Goal: Transaction & Acquisition: Book appointment/travel/reservation

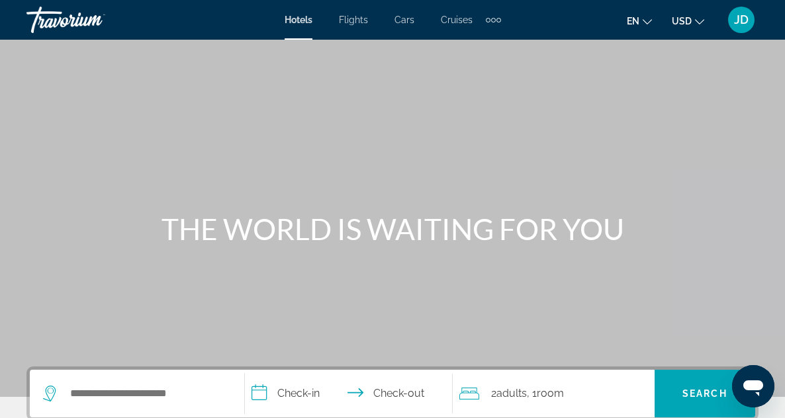
click at [742, 24] on span "JD" at bounding box center [741, 19] width 15 height 13
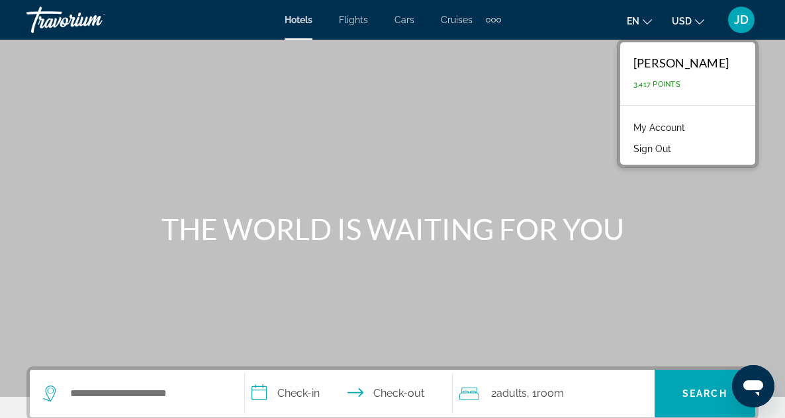
click at [682, 123] on link "My Account" at bounding box center [659, 127] width 65 height 17
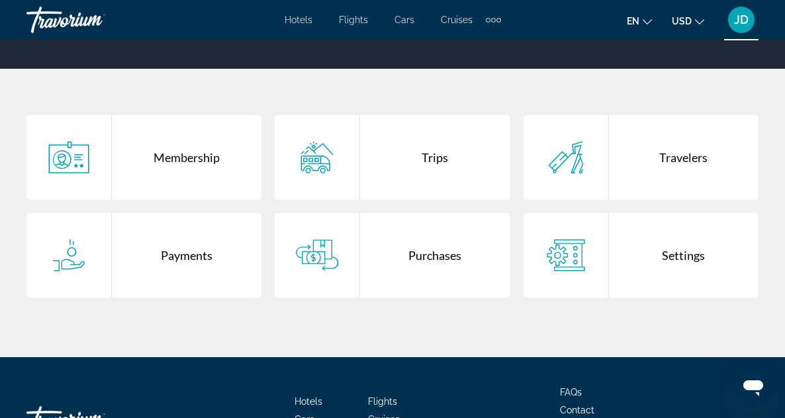
scroll to position [229, 0]
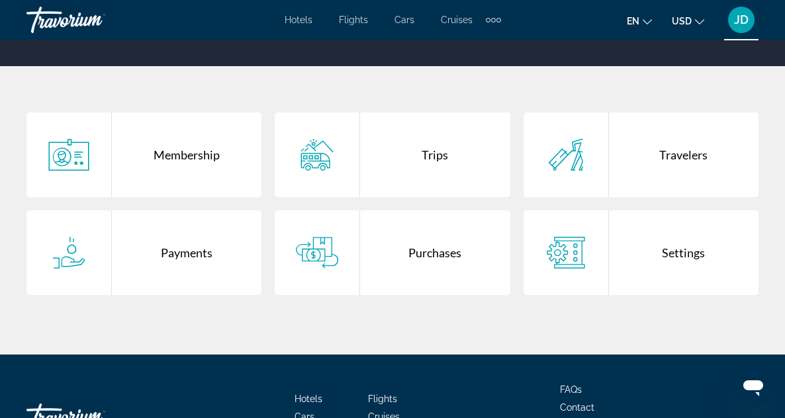
click at [445, 154] on div "Trips" at bounding box center [435, 155] width 150 height 85
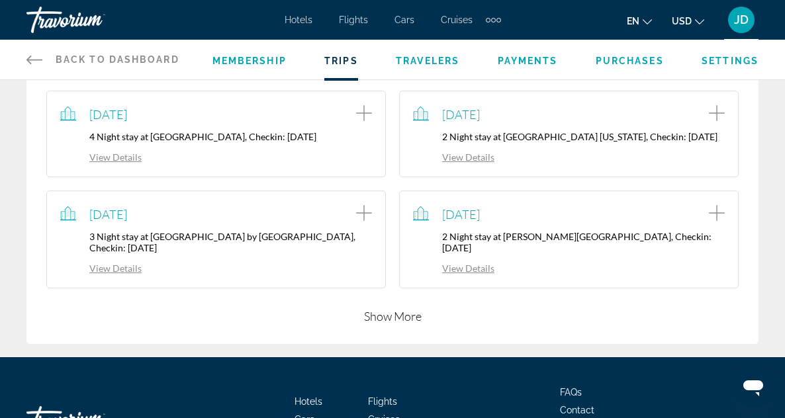
scroll to position [363, 0]
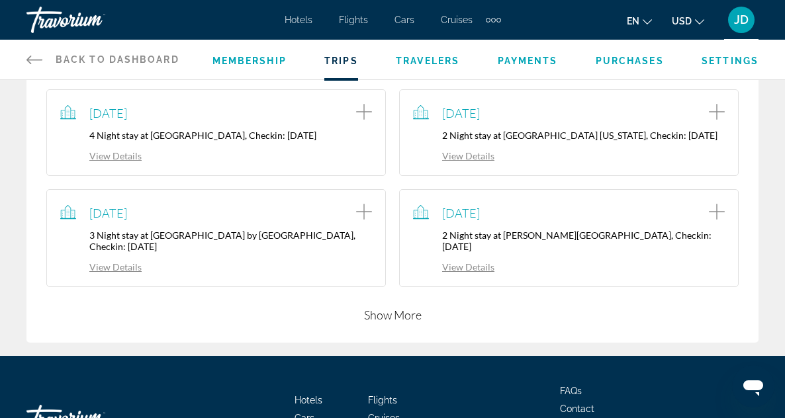
click at [387, 323] on button "Show More" at bounding box center [393, 315] width 58 height 16
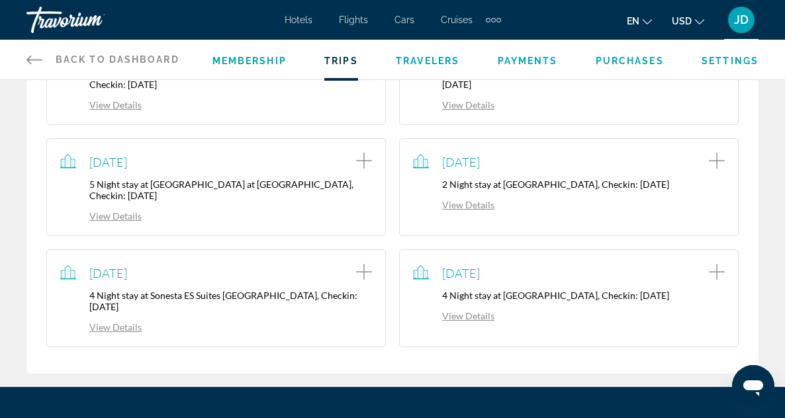
scroll to position [531, 0]
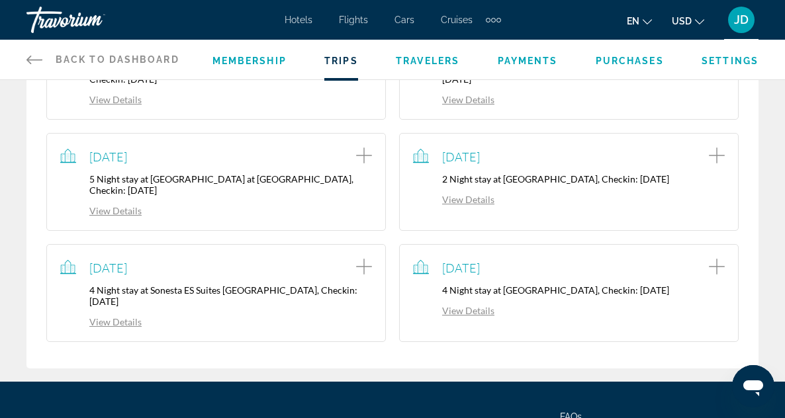
click at [465, 205] on link "View Details" at bounding box center [453, 199] width 81 height 11
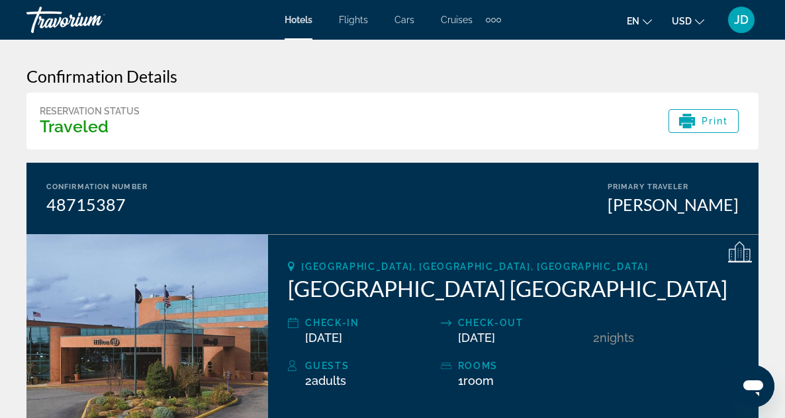
click at [302, 23] on span "Hotels" at bounding box center [299, 20] width 28 height 11
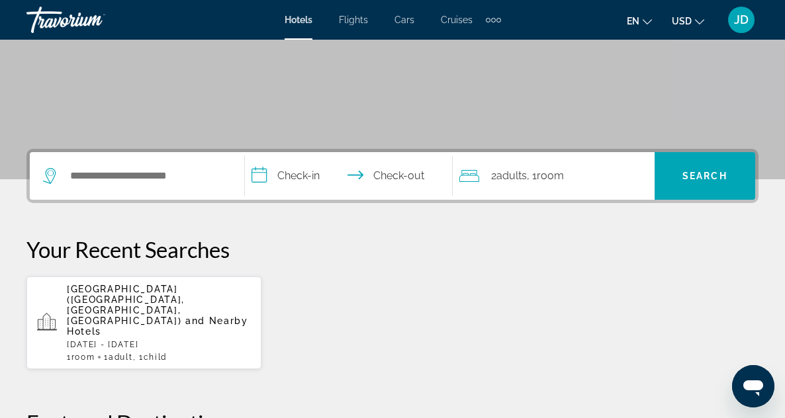
scroll to position [221, 0]
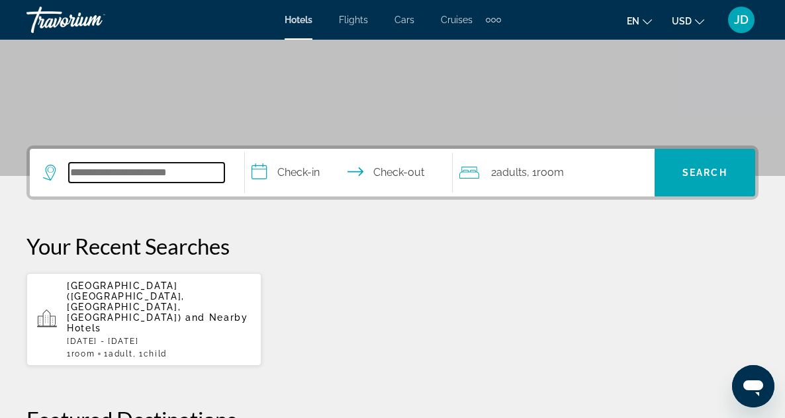
click at [111, 174] on input "Search widget" at bounding box center [147, 173] width 156 height 20
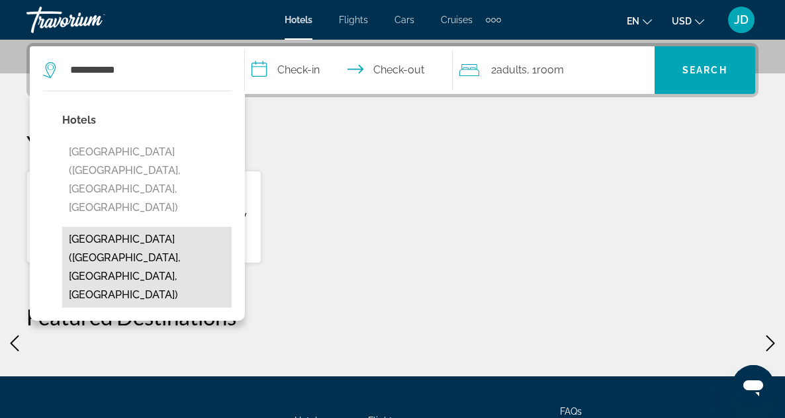
click at [111, 227] on button "[GEOGRAPHIC_DATA] ([GEOGRAPHIC_DATA], [GEOGRAPHIC_DATA], [GEOGRAPHIC_DATA])" at bounding box center [146, 267] width 169 height 81
type input "**********"
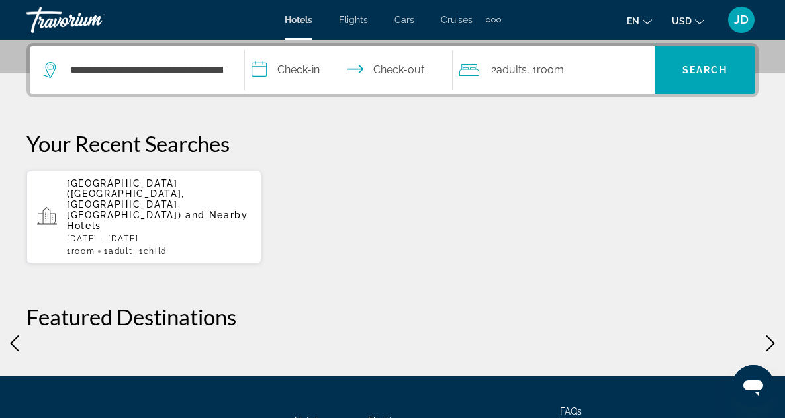
click at [306, 63] on input "**********" at bounding box center [352, 72] width 214 height 52
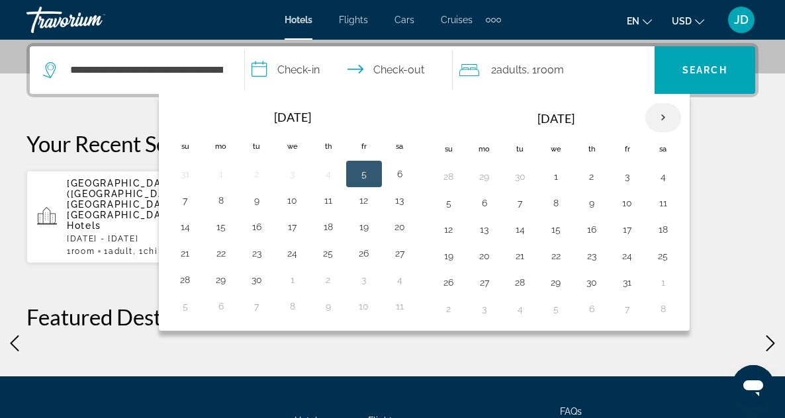
click at [681, 115] on th "Next month" at bounding box center [663, 117] width 36 height 29
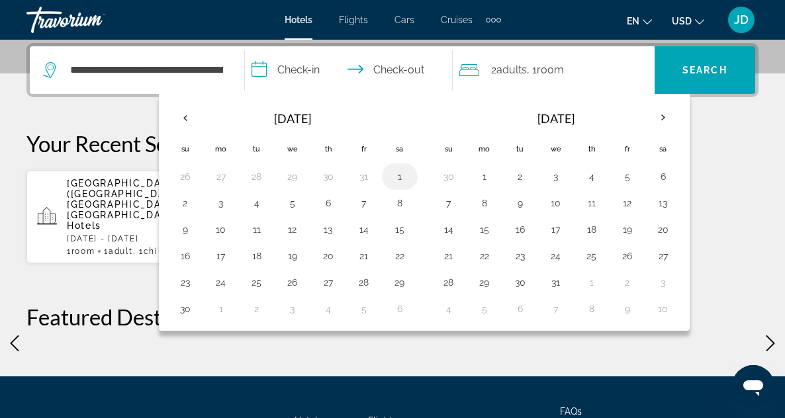
click at [410, 175] on button "1" at bounding box center [399, 176] width 21 height 19
click at [196, 198] on button "2" at bounding box center [185, 203] width 21 height 19
type input "**********"
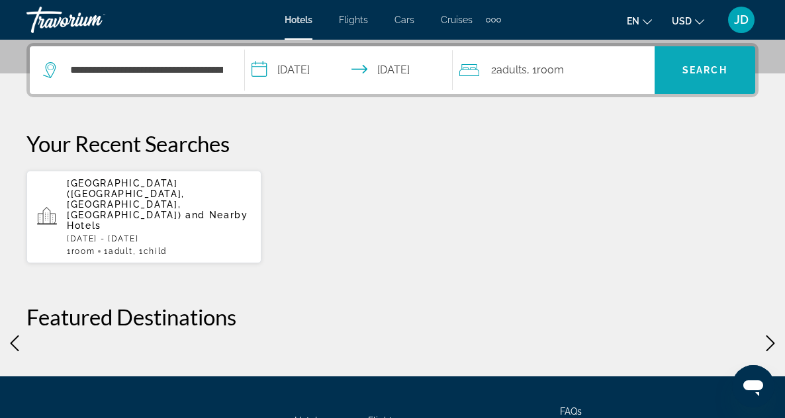
click at [715, 71] on span "Search" at bounding box center [704, 70] width 45 height 11
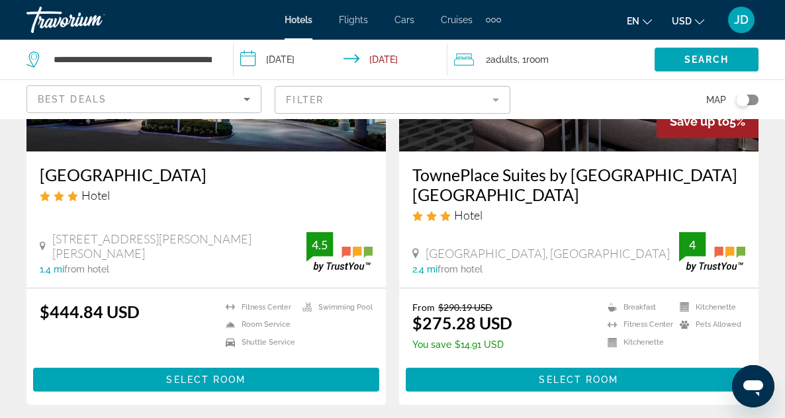
scroll to position [705, 0]
